Goal: Task Accomplishment & Management: Use online tool/utility

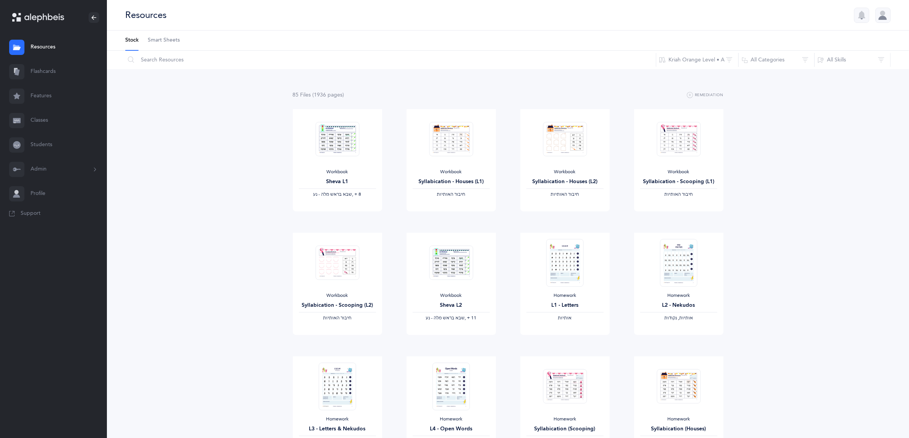
click at [47, 117] on link "Classes" at bounding box center [53, 120] width 107 height 24
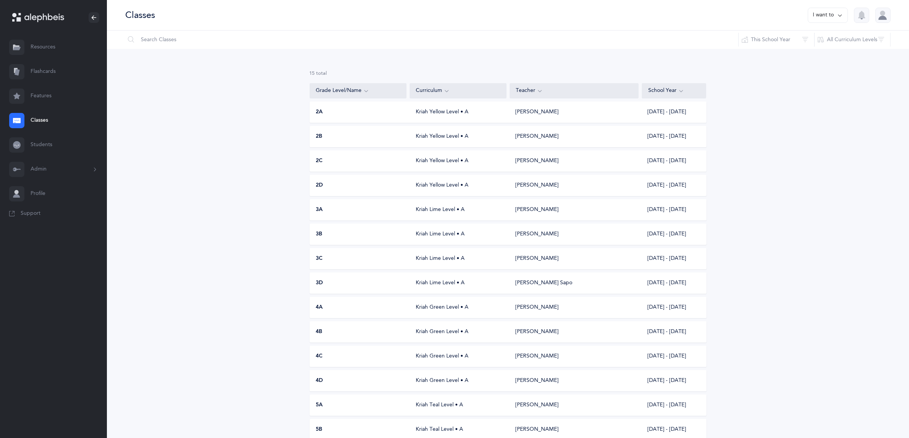
click at [323, 232] on div "3B" at bounding box center [358, 235] width 97 height 8
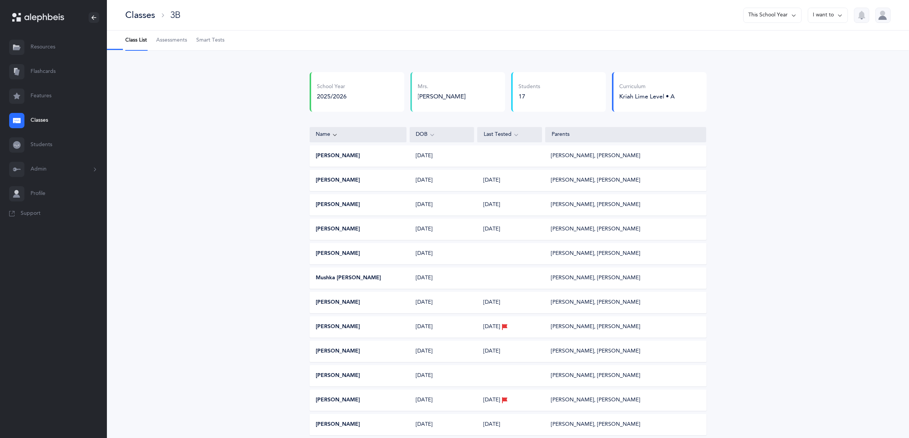
select select "9"
click at [178, 41] on span "Assessments" at bounding box center [171, 41] width 31 height 8
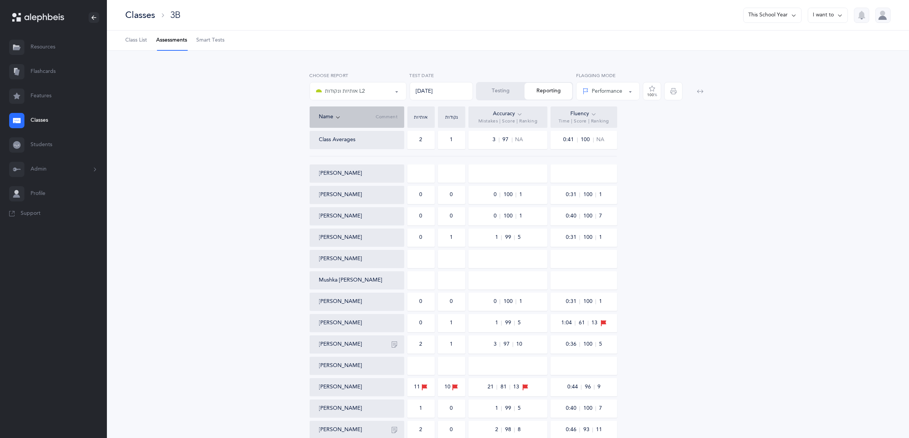
click at [508, 92] on button "Testing" at bounding box center [501, 91] width 48 height 17
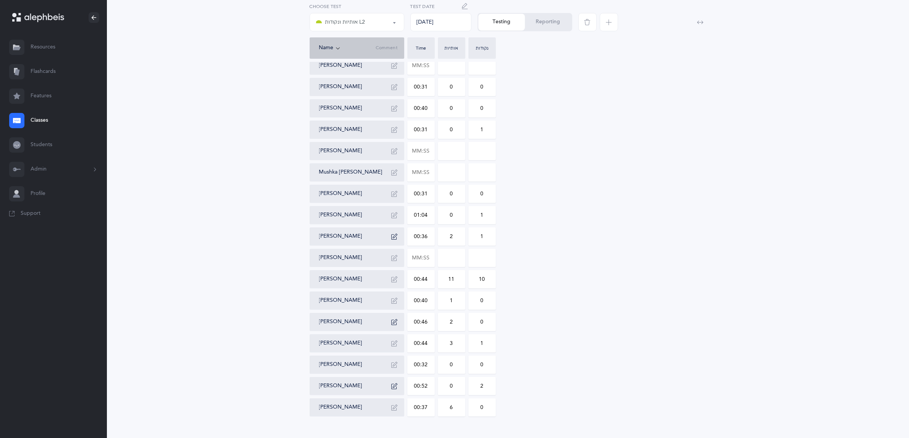
scroll to position [89, 0]
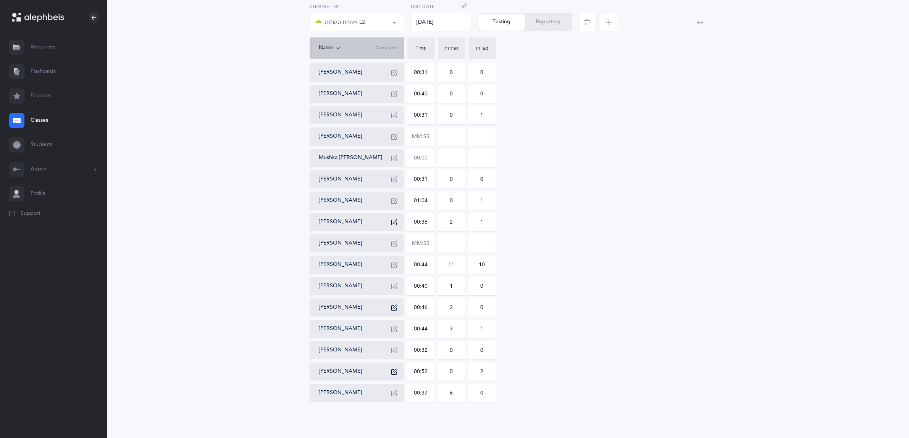
click at [424, 157] on input "text" at bounding box center [421, 158] width 27 height 18
type input "00:32"
type input "0"
click at [447, 155] on input "0" at bounding box center [451, 158] width 27 height 18
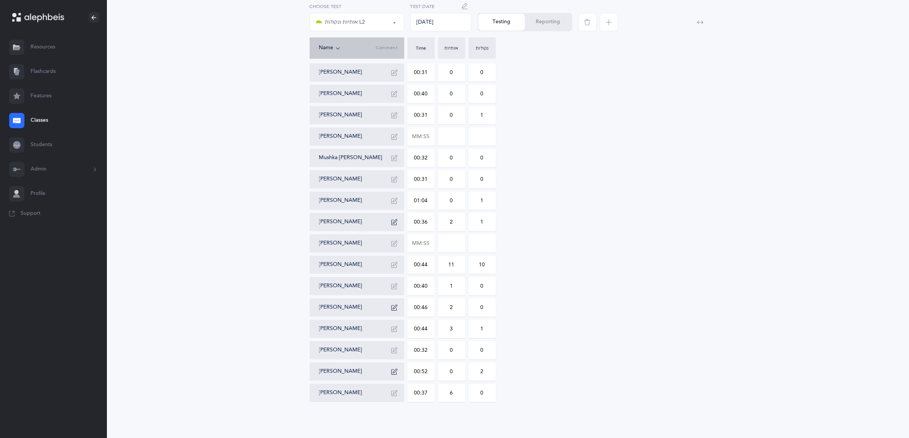
drag, startPoint x: 452, startPoint y: 157, endPoint x: 445, endPoint y: 156, distance: 6.9
click at [445, 156] on input "0" at bounding box center [451, 158] width 27 height 18
type input "1"
click at [447, 135] on input at bounding box center [451, 137] width 27 height 18
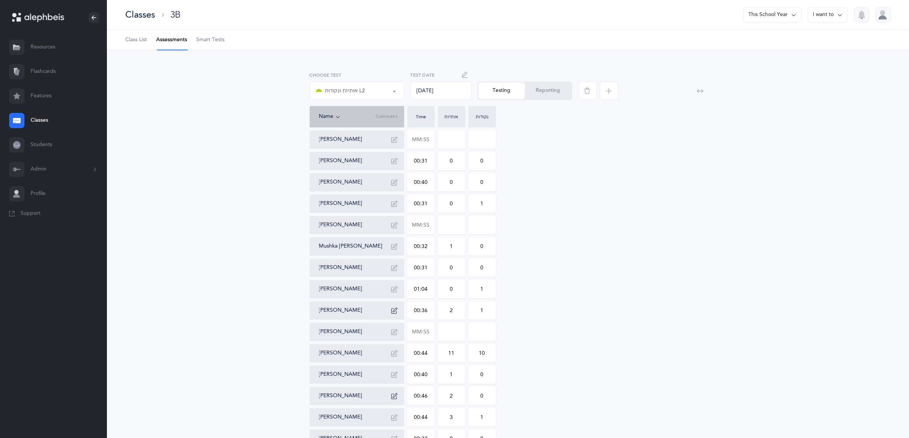
scroll to position [0, 0]
click at [426, 136] on input "text" at bounding box center [421, 140] width 27 height 18
type input "00:45"
type input "0"
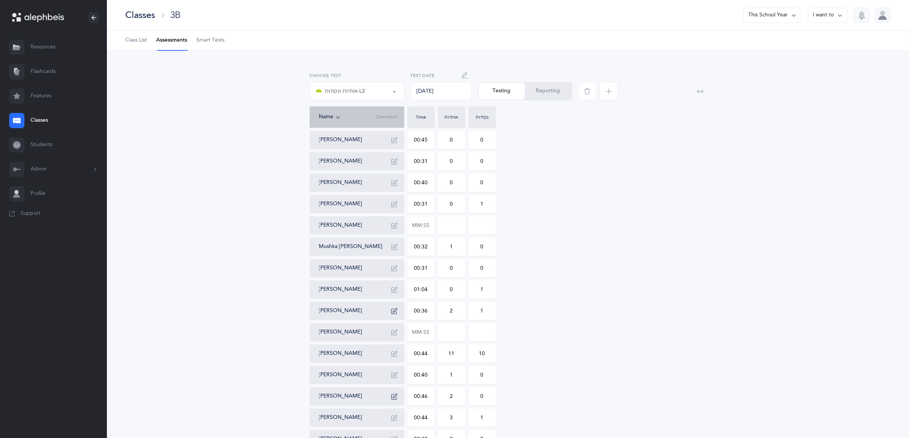
click at [450, 332] on input at bounding box center [451, 333] width 27 height 18
click at [546, 89] on button "Reporting" at bounding box center [548, 91] width 47 height 17
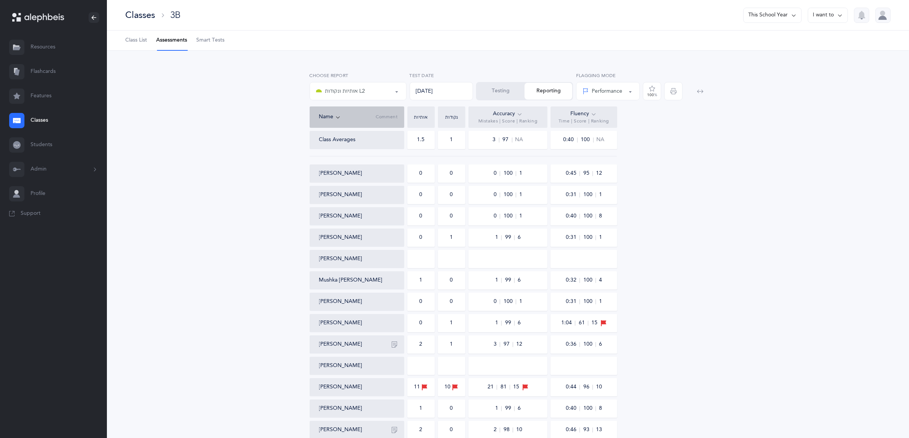
click at [676, 88] on div at bounding box center [690, 89] width 33 height 34
click at [672, 92] on icon "button" at bounding box center [673, 91] width 6 height 6
